Goal: Navigation & Orientation: Find specific page/section

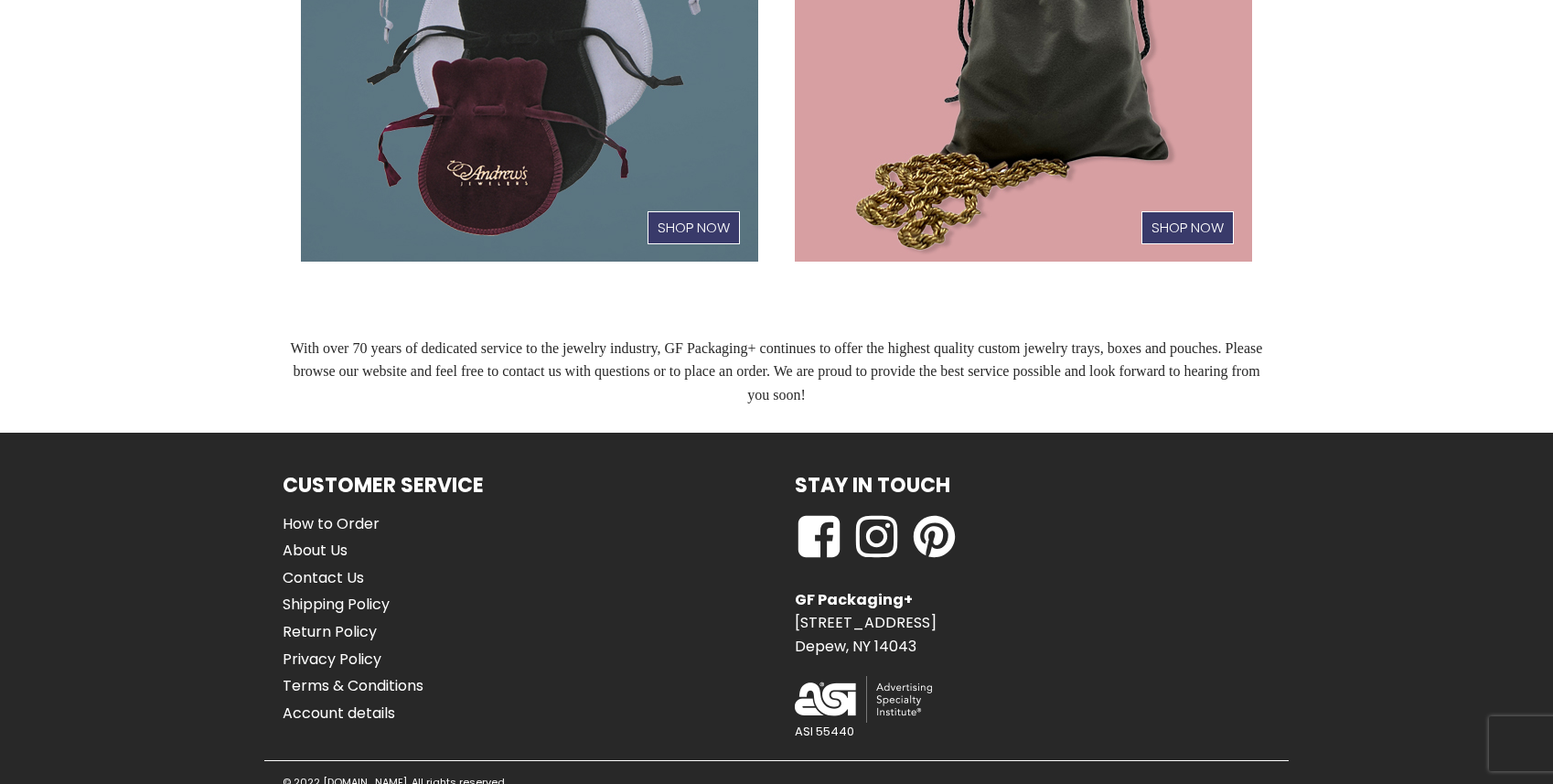
scroll to position [1355, 0]
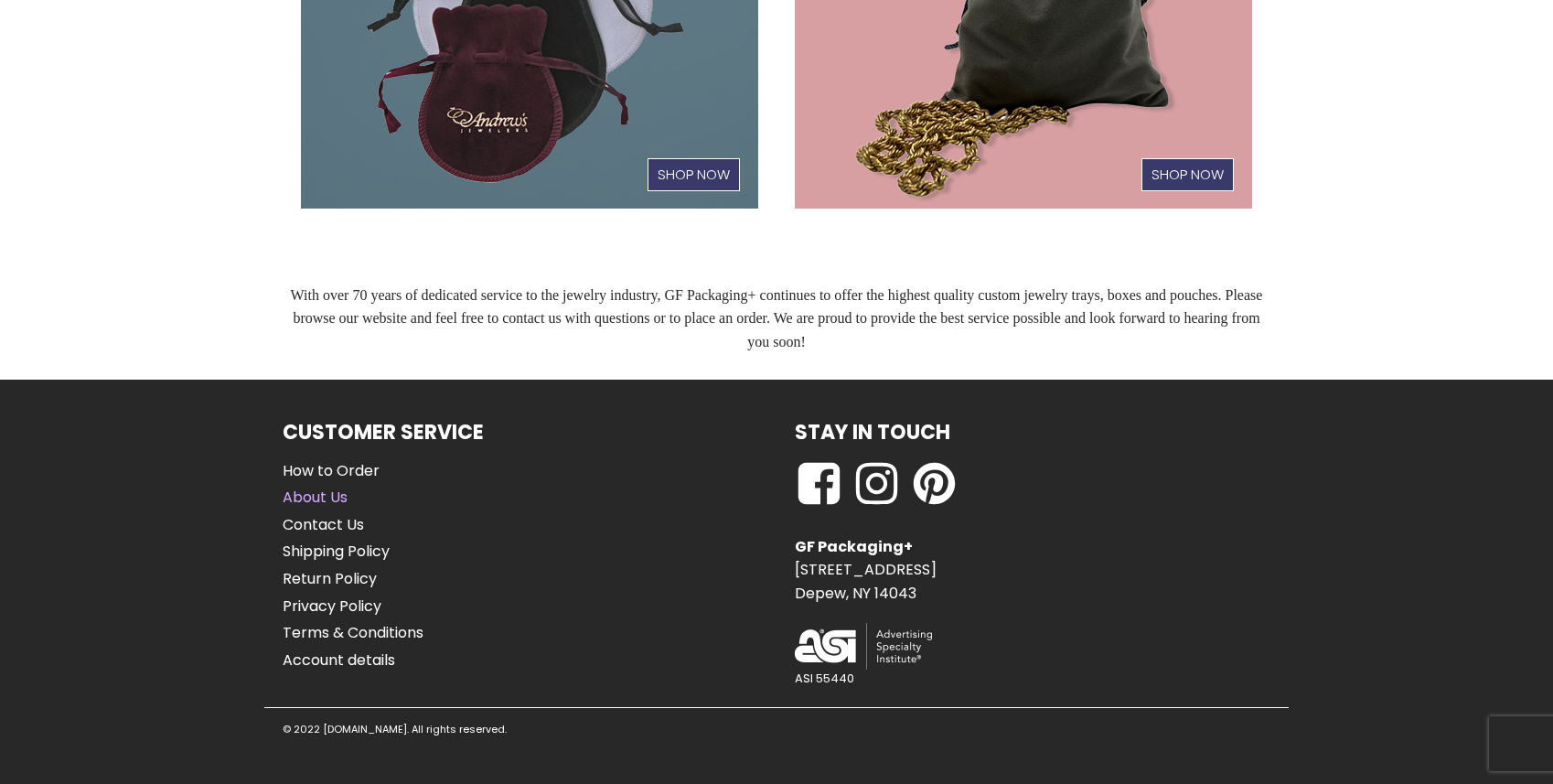
click at [320, 492] on link "About Us" at bounding box center [353, 498] width 141 height 24
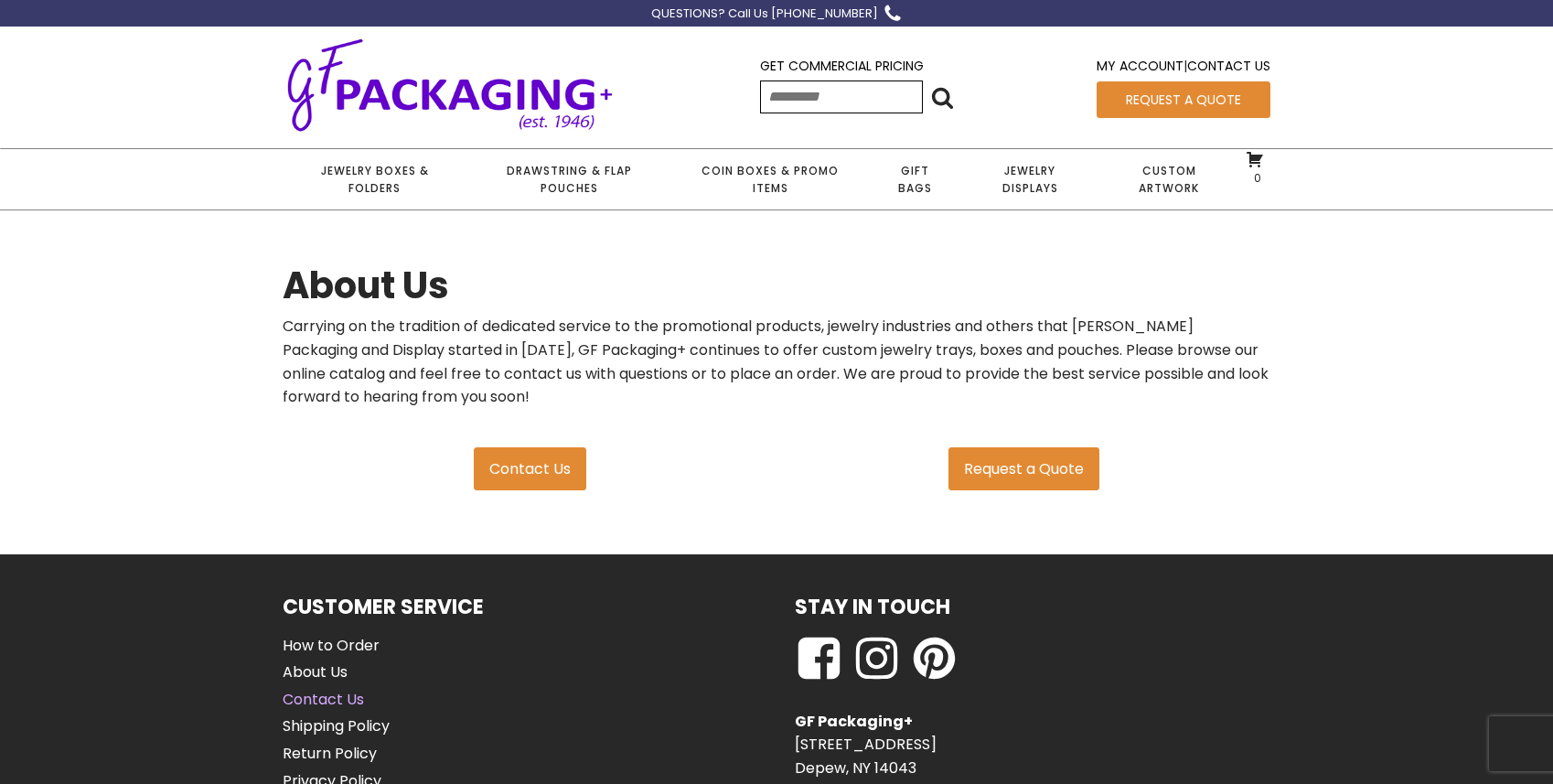
click at [344, 694] on link "Contact Us" at bounding box center [353, 700] width 141 height 24
